Goal: Transaction & Acquisition: Purchase product/service

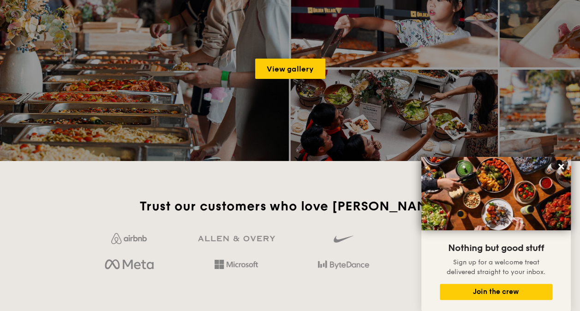
scroll to position [1467, 0]
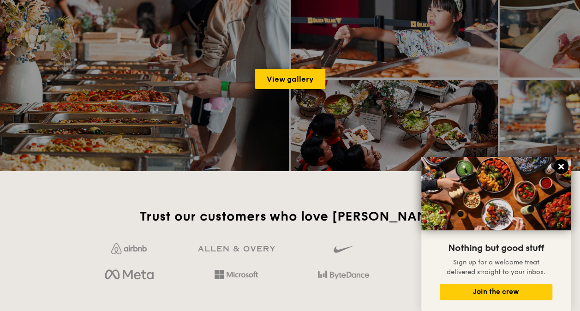
click at [561, 166] on icon at bounding box center [561, 167] width 6 height 6
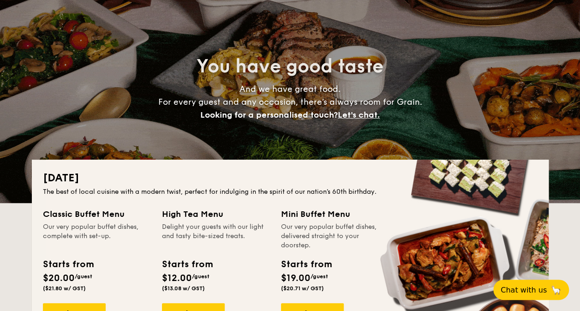
scroll to position [0, 0]
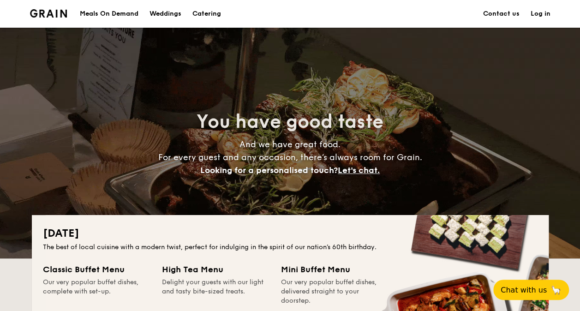
click at [108, 12] on div "Meals On Demand" at bounding box center [109, 14] width 59 height 28
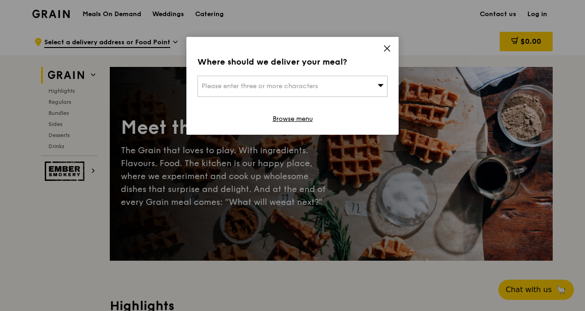
click at [377, 85] on icon at bounding box center [380, 85] width 6 height 7
click at [387, 48] on icon at bounding box center [387, 48] width 8 height 8
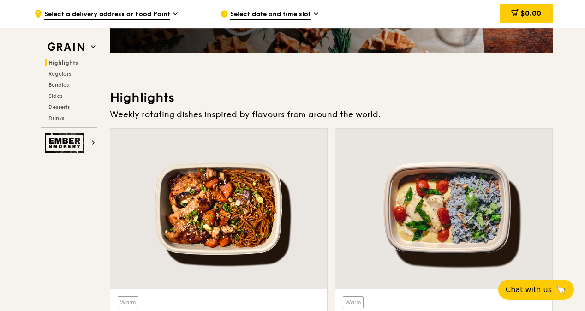
scroll to position [220, 0]
